Goal: Check status: Check status

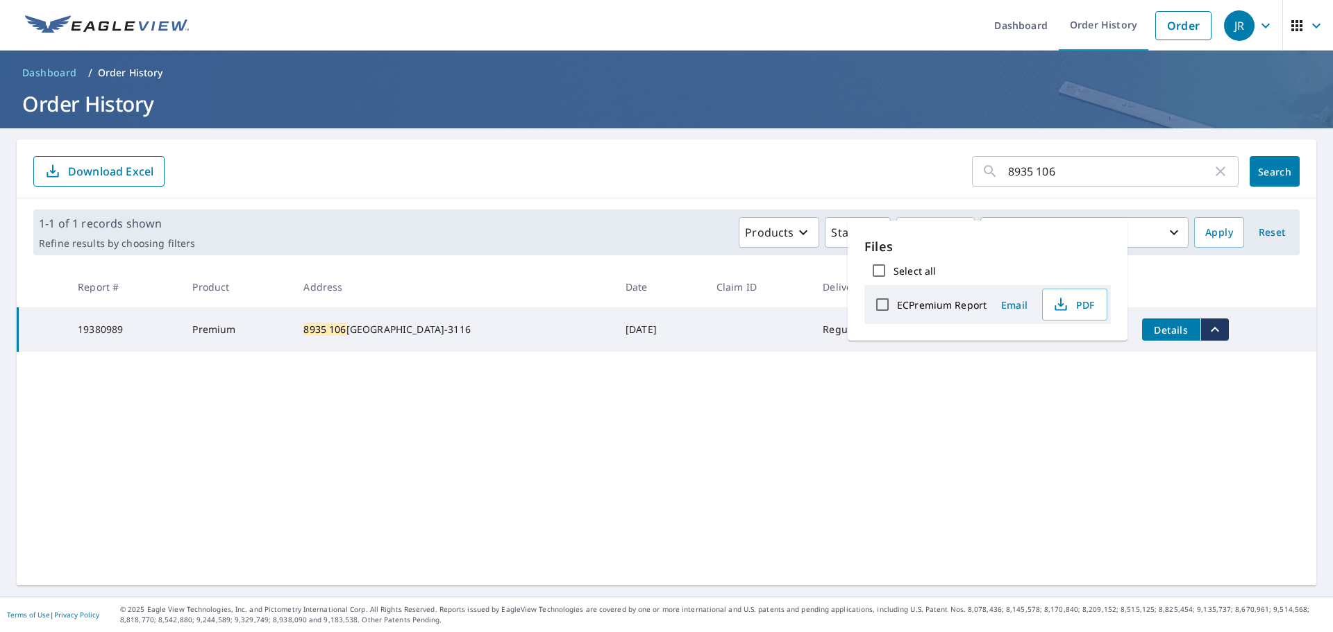
click at [1089, 175] on input "8935 106" at bounding box center [1110, 171] width 204 height 39
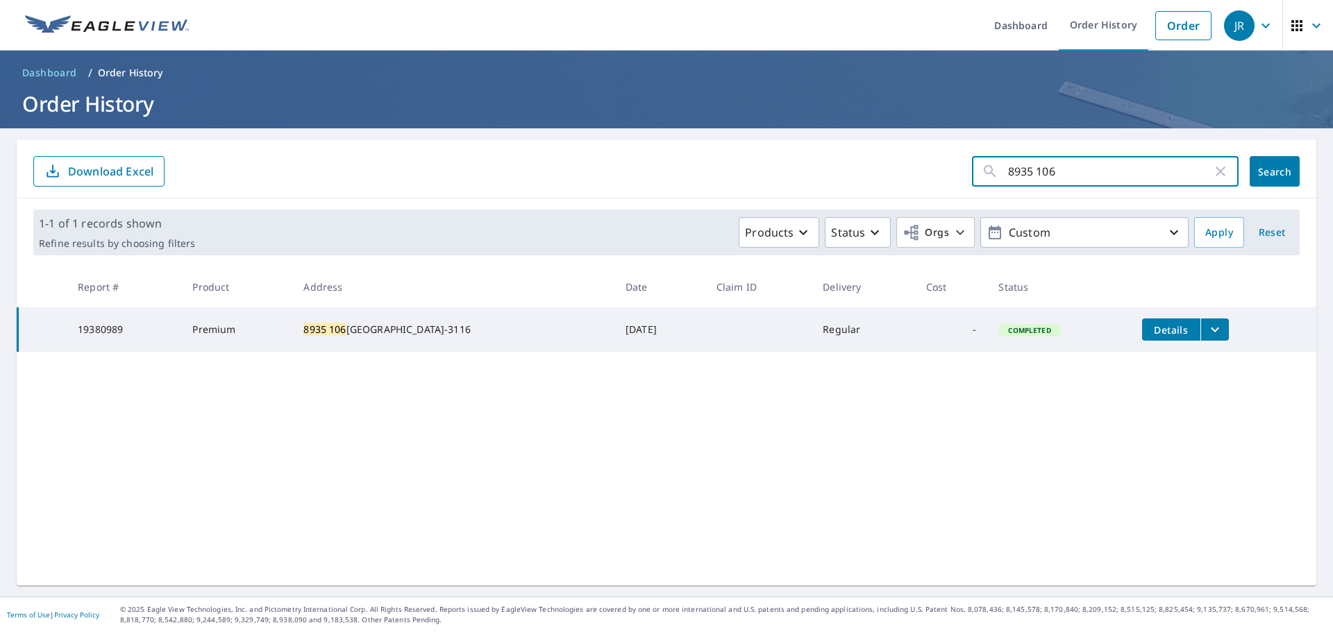
drag, startPoint x: 918, startPoint y: 142, endPoint x: 578, endPoint y: 88, distance: 344.4
click at [776, 122] on div "Dashboard Order History Order JR Dashboard / Order History Order History 8935 1…" at bounding box center [666, 316] width 1333 height 632
type input "5562 57"
click at [1273, 165] on span "Search" at bounding box center [1275, 171] width 28 height 13
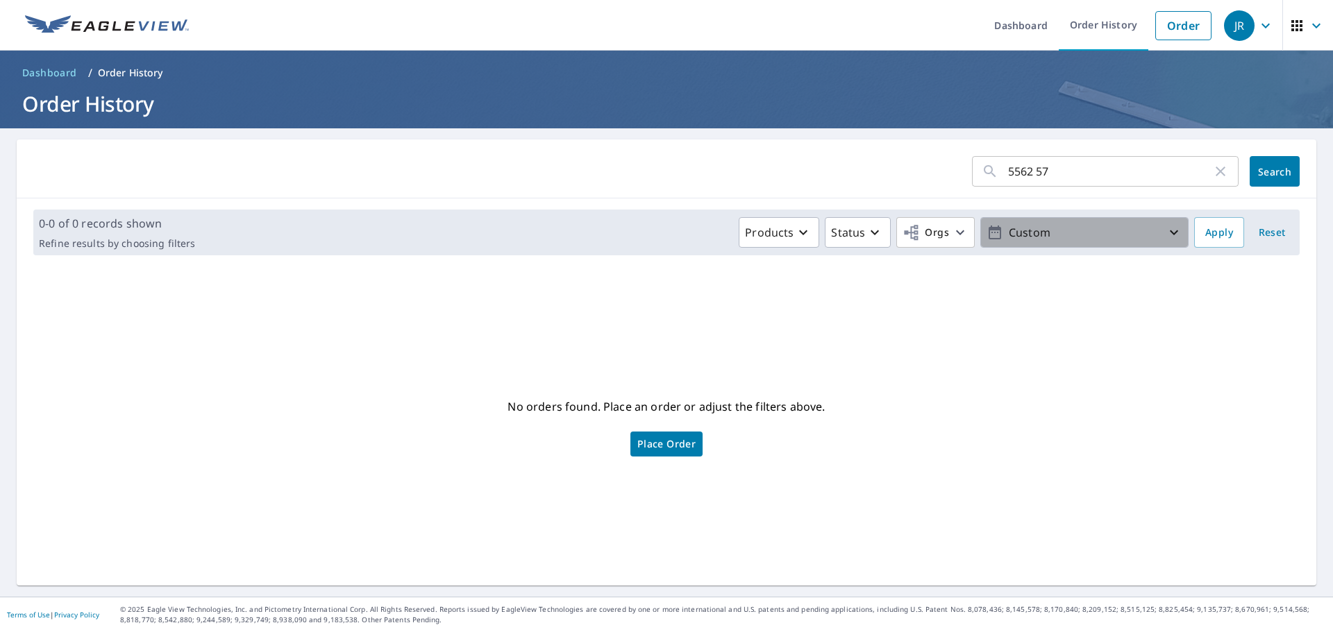
click at [1006, 234] on p "Custom" at bounding box center [1084, 233] width 162 height 24
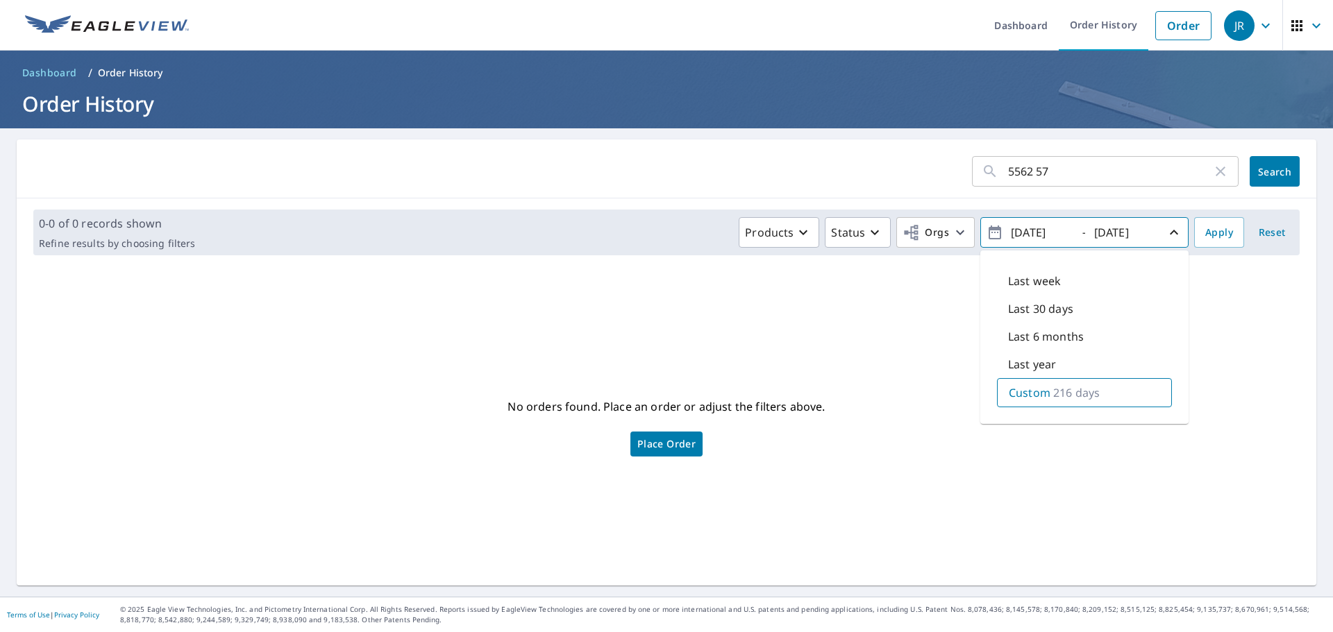
click at [1008, 362] on p "Last year" at bounding box center [1032, 364] width 48 height 17
type input "[DATE]"
click at [1024, 358] on p "Last year" at bounding box center [1033, 365] width 48 height 17
click at [1276, 165] on span "Search" at bounding box center [1275, 171] width 28 height 13
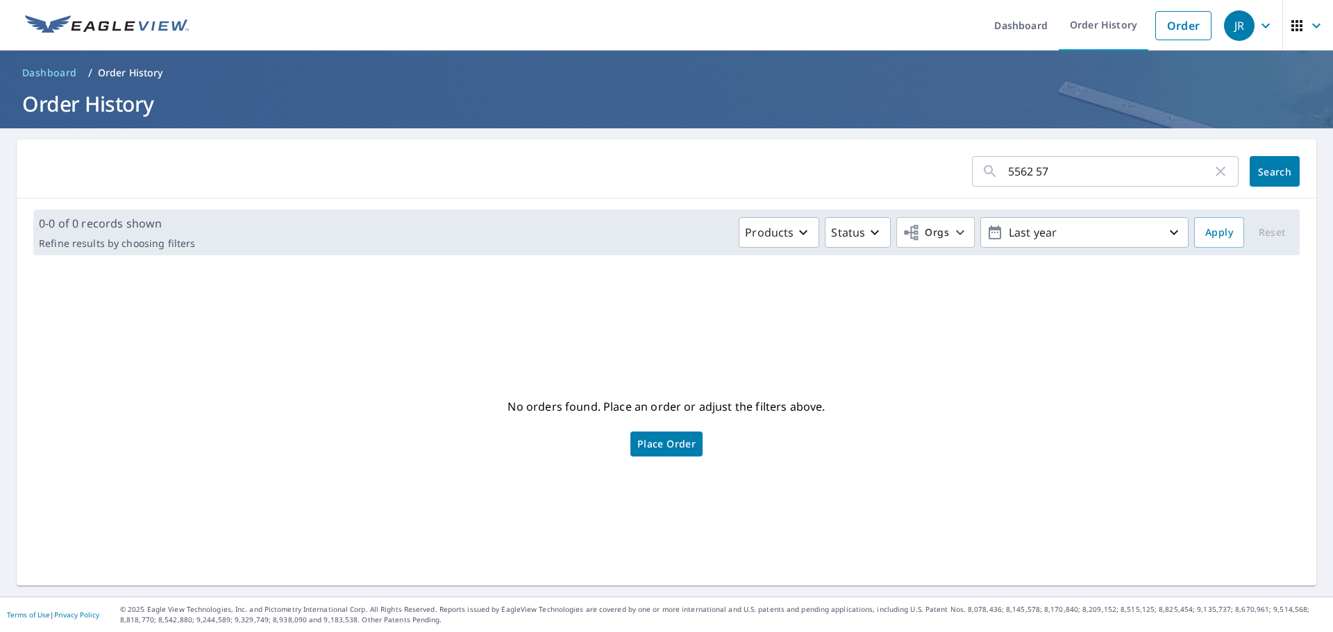
click at [1048, 175] on input "5562 57" at bounding box center [1110, 171] width 204 height 39
drag, startPoint x: 1048, startPoint y: 172, endPoint x: 825, endPoint y: 165, distance: 222.9
click at [875, 158] on form "5562 57 ​ Search" at bounding box center [666, 171] width 1266 height 31
type input "6605731"
click button "Search" at bounding box center [1275, 171] width 50 height 31
